Goal: Transaction & Acquisition: Purchase product/service

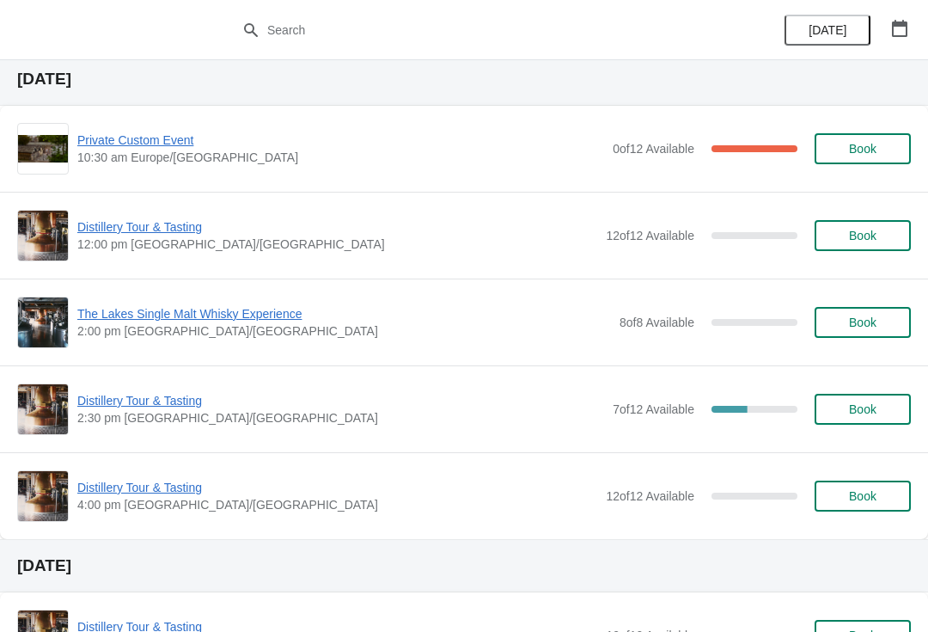
scroll to position [1427, 0]
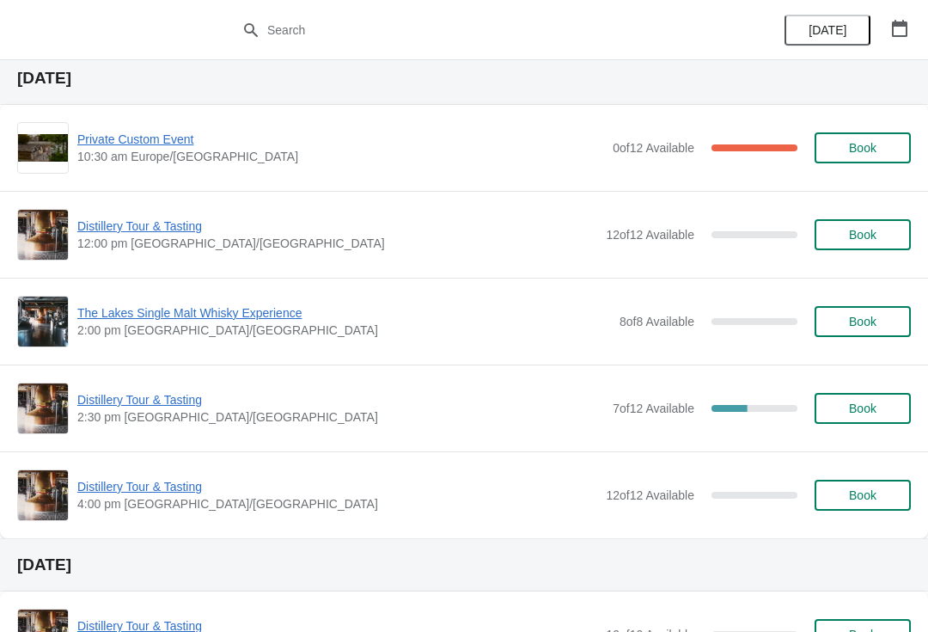
click at [881, 237] on span "Book" at bounding box center [862, 235] width 65 height 14
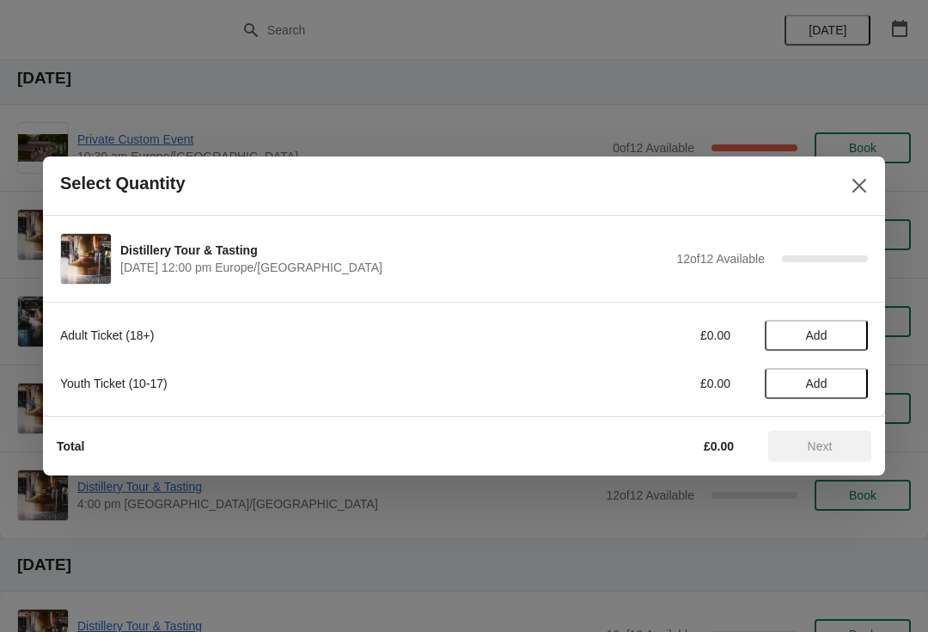
click at [837, 330] on span "Add" at bounding box center [817, 335] width 72 height 14
click at [833, 337] on div "1" at bounding box center [816, 336] width 103 height 18
click at [853, 333] on icon at bounding box center [846, 336] width 18 height 18
click at [829, 447] on span "Next" at bounding box center [820, 446] width 25 height 14
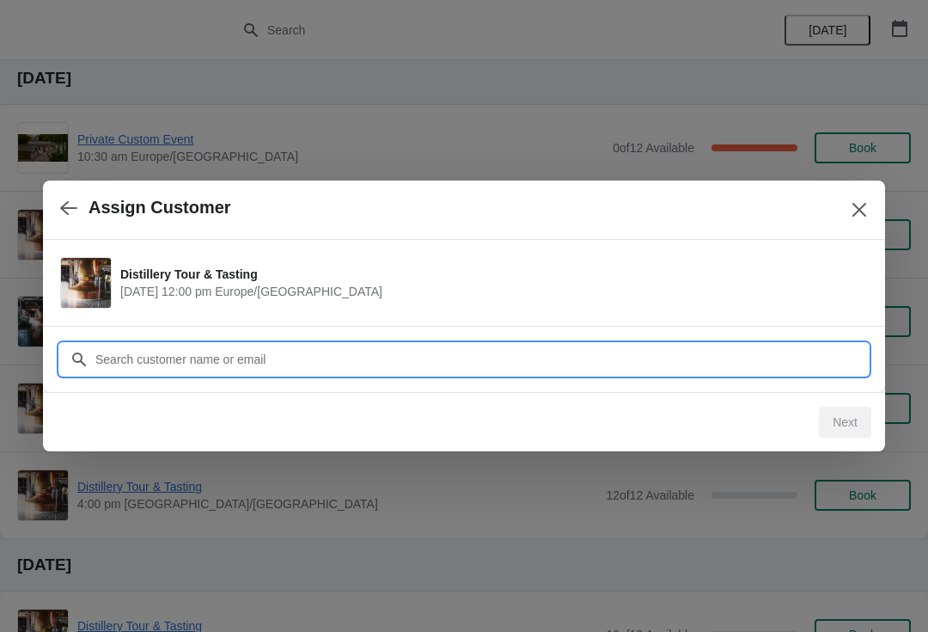
click at [360, 350] on input "Customer" at bounding box center [482, 359] width 774 height 31
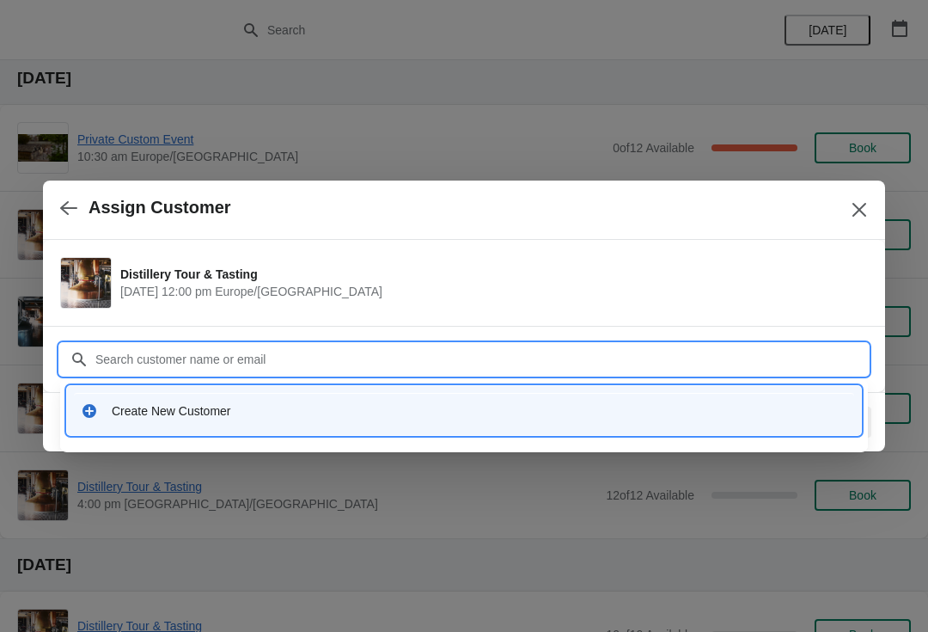
click at [294, 408] on div "Create New Customer" at bounding box center [480, 410] width 736 height 17
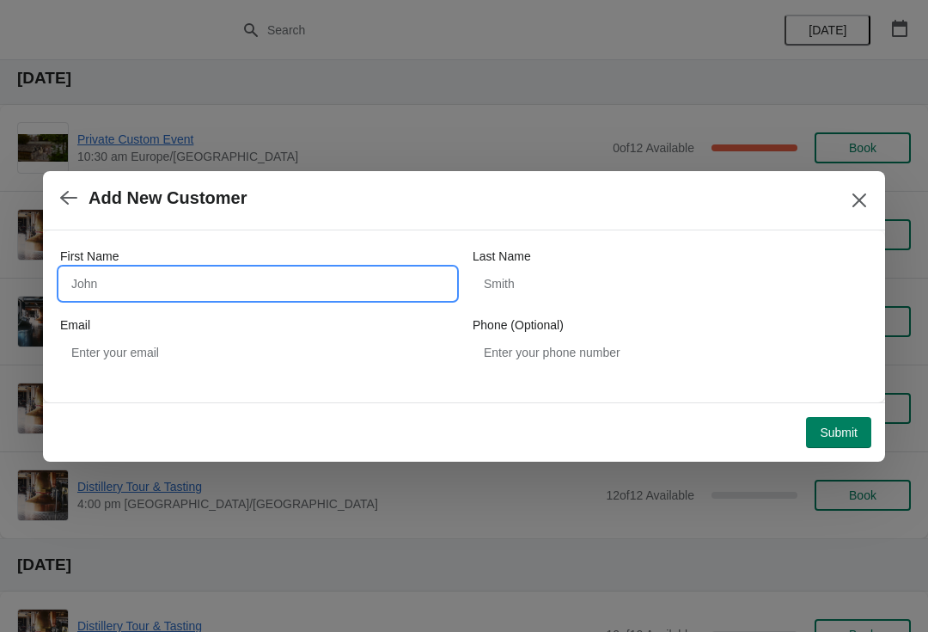
click at [174, 284] on input "First Name" at bounding box center [257, 283] width 395 height 31
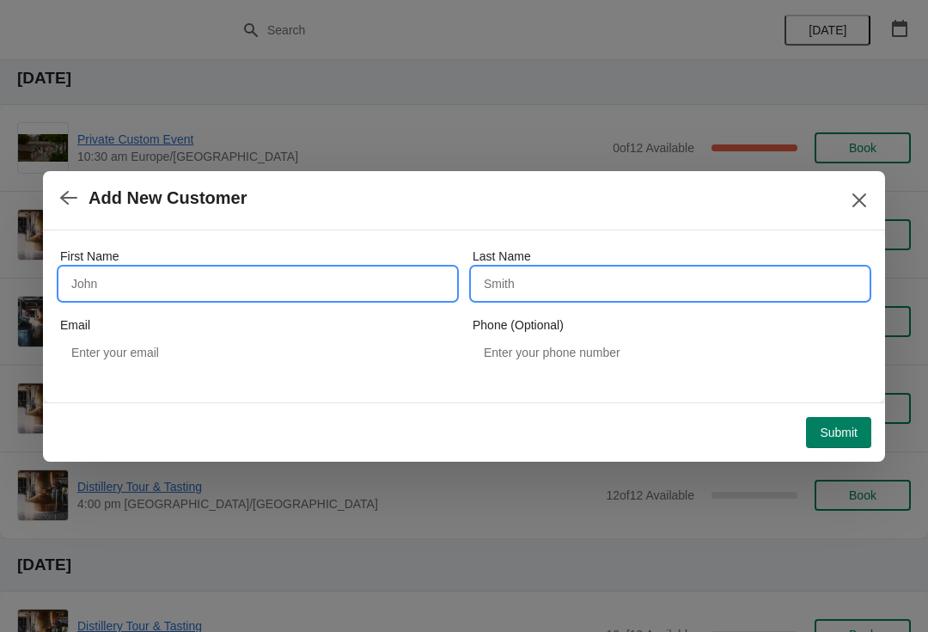
click at [525, 291] on input "Last Name" at bounding box center [670, 283] width 395 height 31
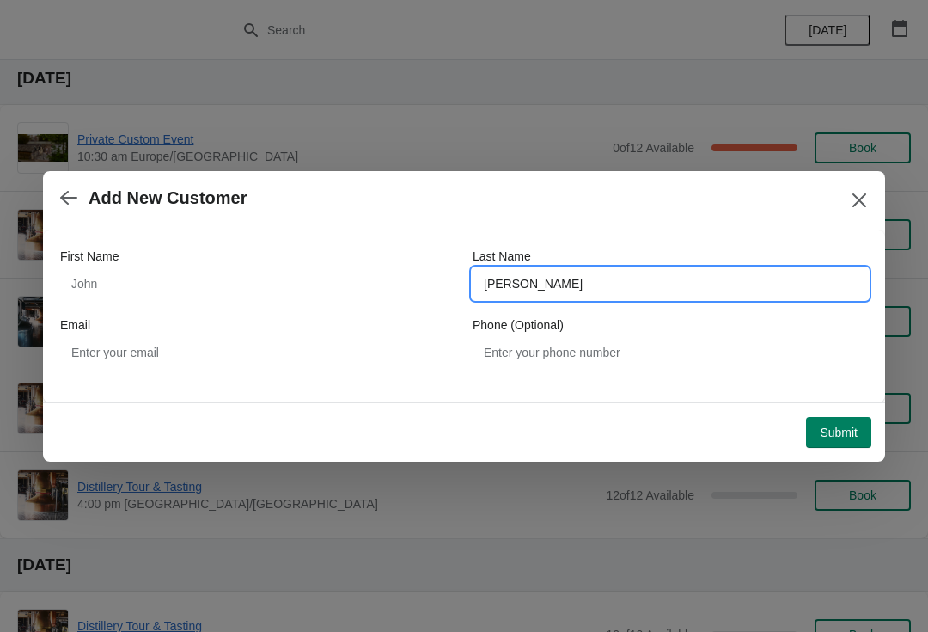
type input "[PERSON_NAME]"
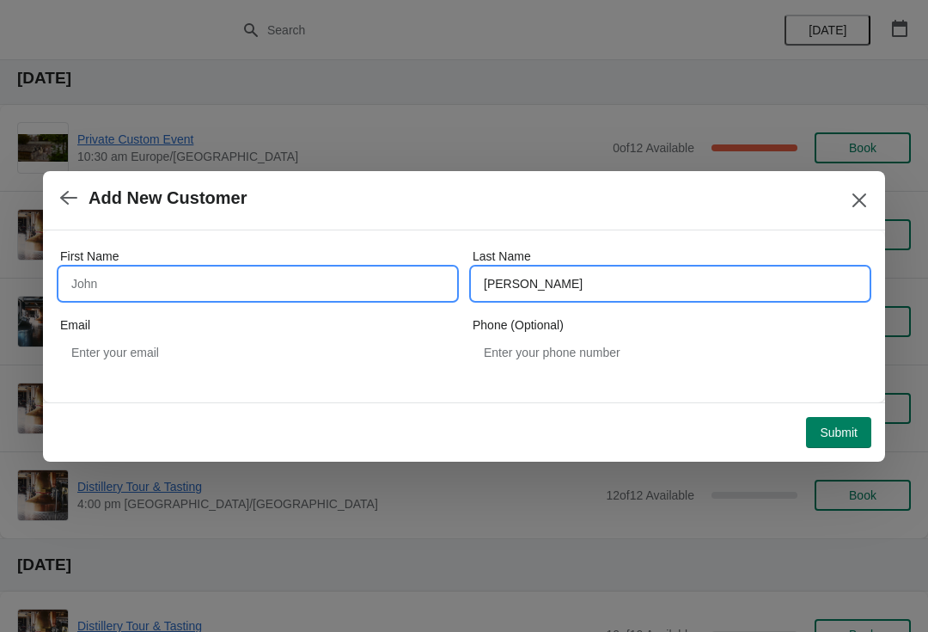
click at [144, 274] on input "First Name" at bounding box center [257, 283] width 395 height 31
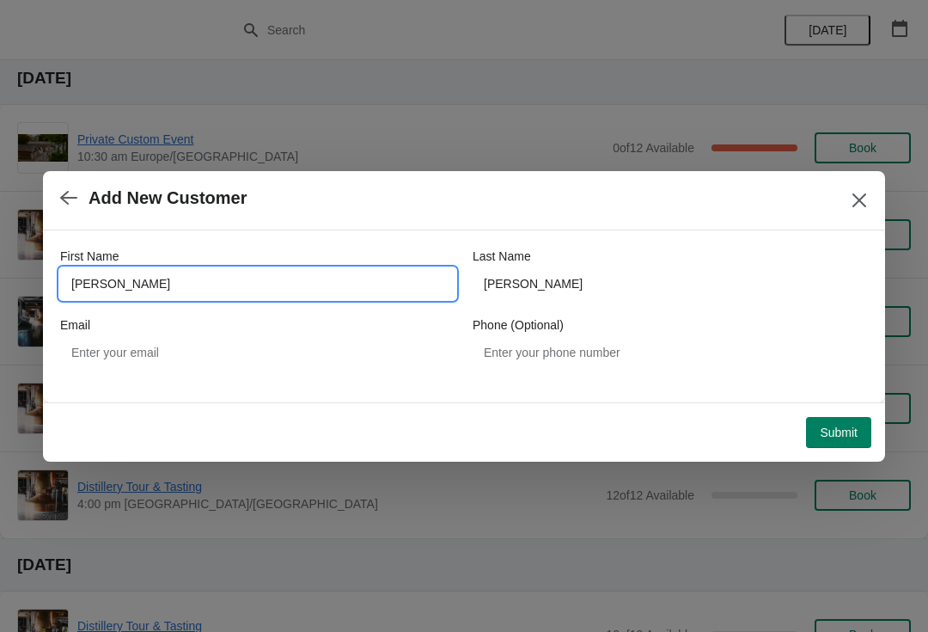
type input "[PERSON_NAME]"
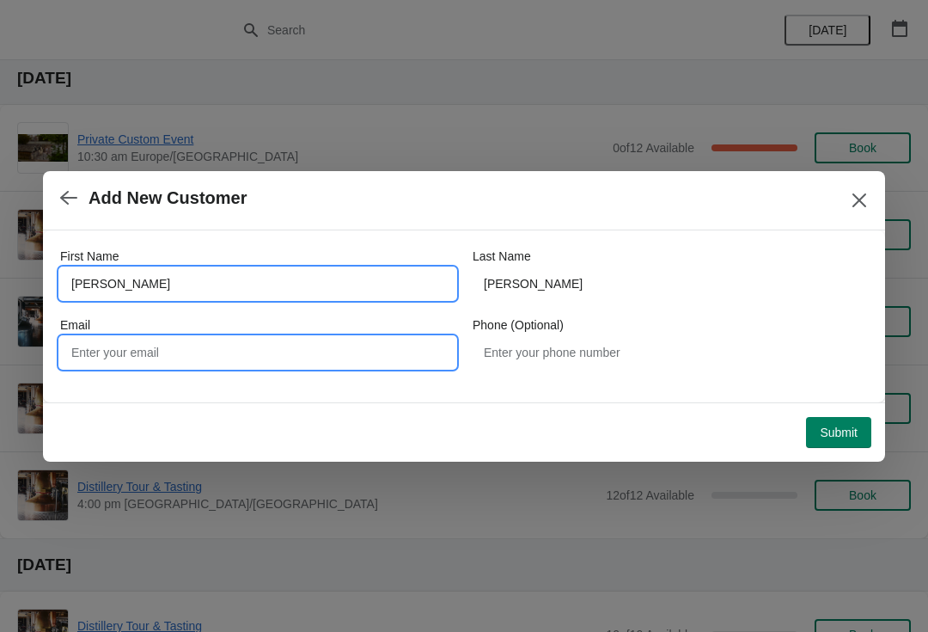
click at [130, 352] on input "Email" at bounding box center [257, 352] width 395 height 31
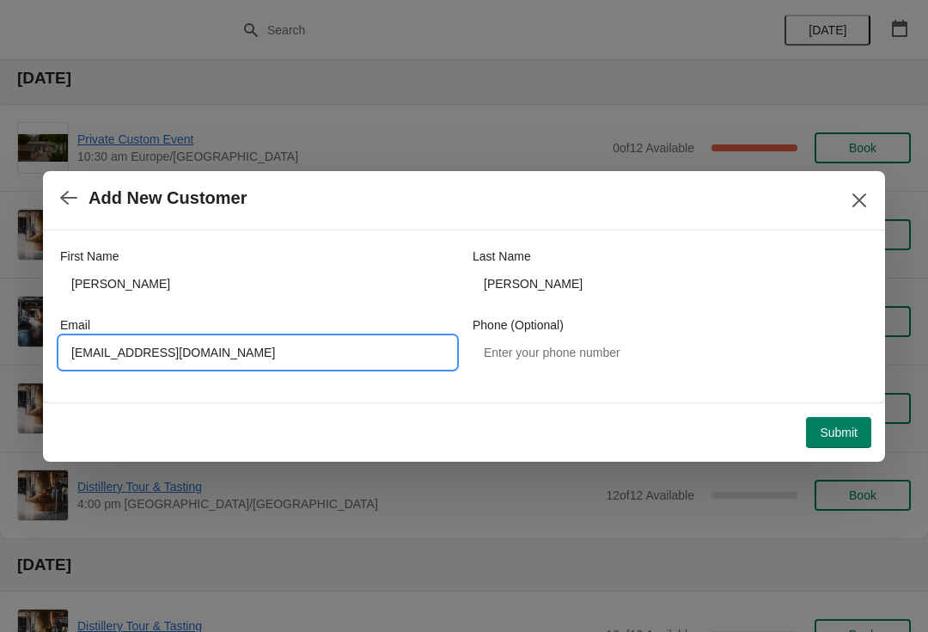
type input "[EMAIL_ADDRESS][DOMAIN_NAME]"
click at [851, 432] on span "Submit" at bounding box center [839, 433] width 38 height 14
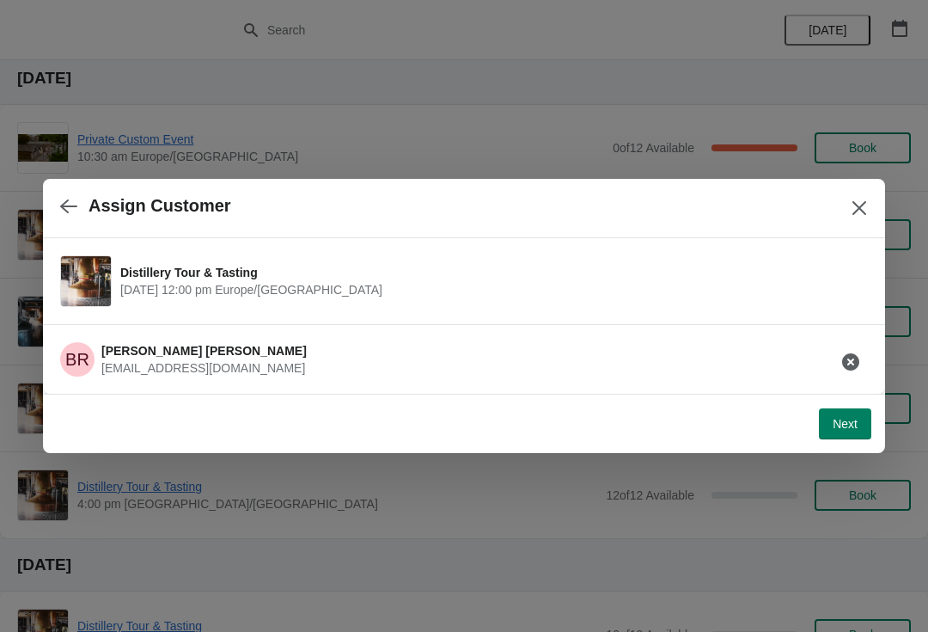
click at [849, 421] on span "Next" at bounding box center [845, 424] width 25 height 14
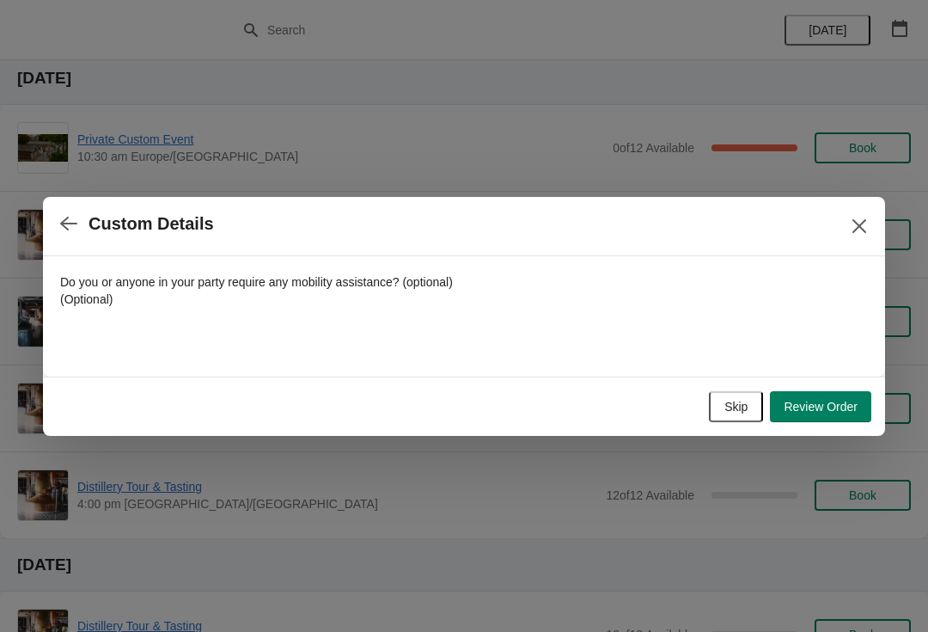
click at [829, 408] on span "Review Order" at bounding box center [821, 407] width 74 height 14
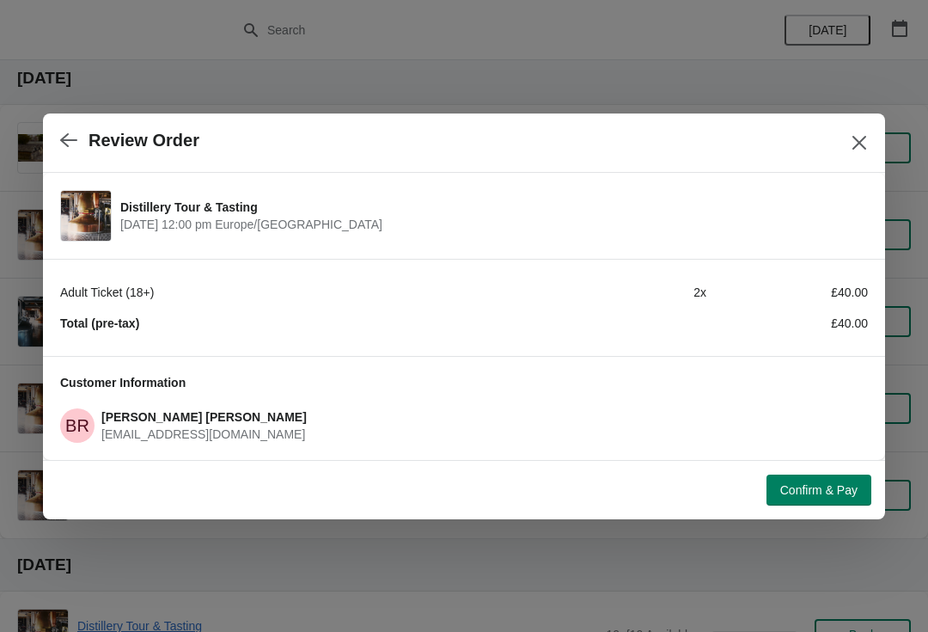
click at [826, 490] on span "Confirm & Pay" at bounding box center [819, 490] width 77 height 14
